Goal: Information Seeking & Learning: Learn about a topic

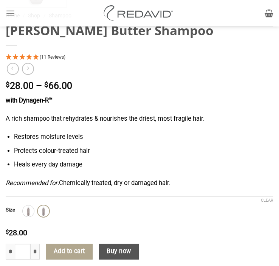
scroll to position [402, 0]
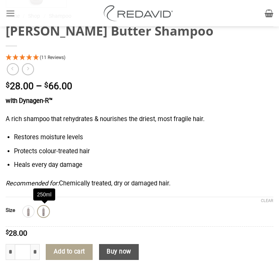
click at [45, 214] on img at bounding box center [44, 211] width 10 height 10
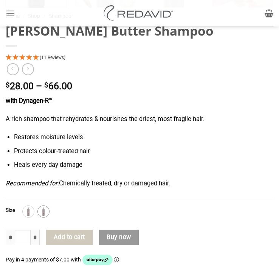
click at [45, 212] on img at bounding box center [44, 211] width 10 height 10
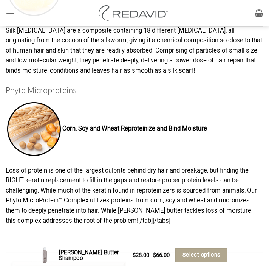
scroll to position [1063, 0]
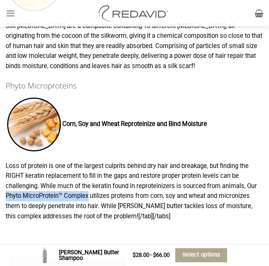
drag, startPoint x: 91, startPoint y: 198, endPoint x: 0, endPoint y: 198, distance: 90.7
click at [0, 198] on div "KEY INGREDIENTS Shea Butter Rehydrates / Moisture Barrier Shea butter is an ivo…" at bounding box center [134, 233] width 269 height 963
copy p "Phyto MicroProtein™ Complex"
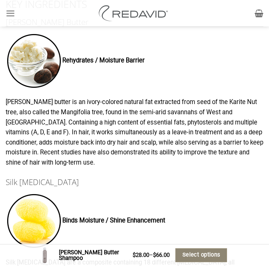
scroll to position [805, 0]
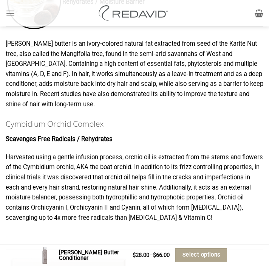
scroll to position [951, 0]
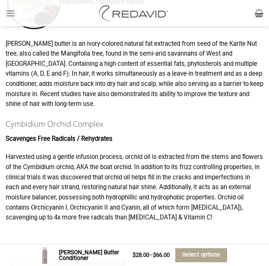
click at [102, 120] on h3 "Cymbidium Orchid Complex" at bounding box center [135, 123] width 258 height 12
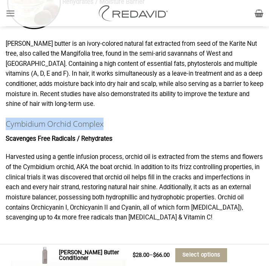
drag, startPoint x: 108, startPoint y: 125, endPoint x: 0, endPoint y: 126, distance: 108.4
copy h3 "Cymbidium Orchid Complex"
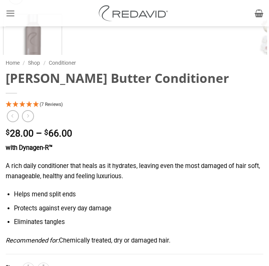
scroll to position [434, 0]
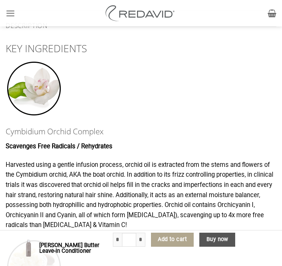
scroll to position [895, 0]
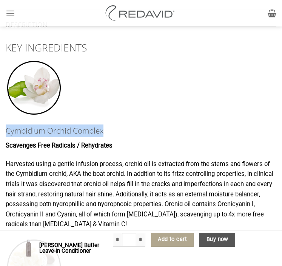
drag, startPoint x: 114, startPoint y: 118, endPoint x: 4, endPoint y: 115, distance: 110.4
copy h3 "Cymbidium Orchid Complex"
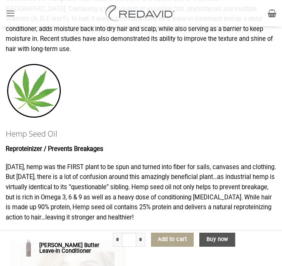
scroll to position [1257, 0]
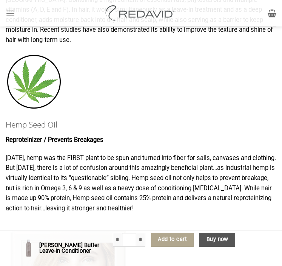
click at [40, 186] on p "[DATE], hemp was the FIRST plant to be spun and turned into fiber for sails, ca…" at bounding box center [141, 183] width 271 height 60
copy p "reproteinizing"
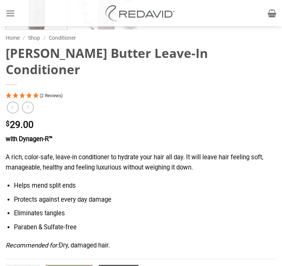
scroll to position [575, 0]
